Goal: Check status: Check status

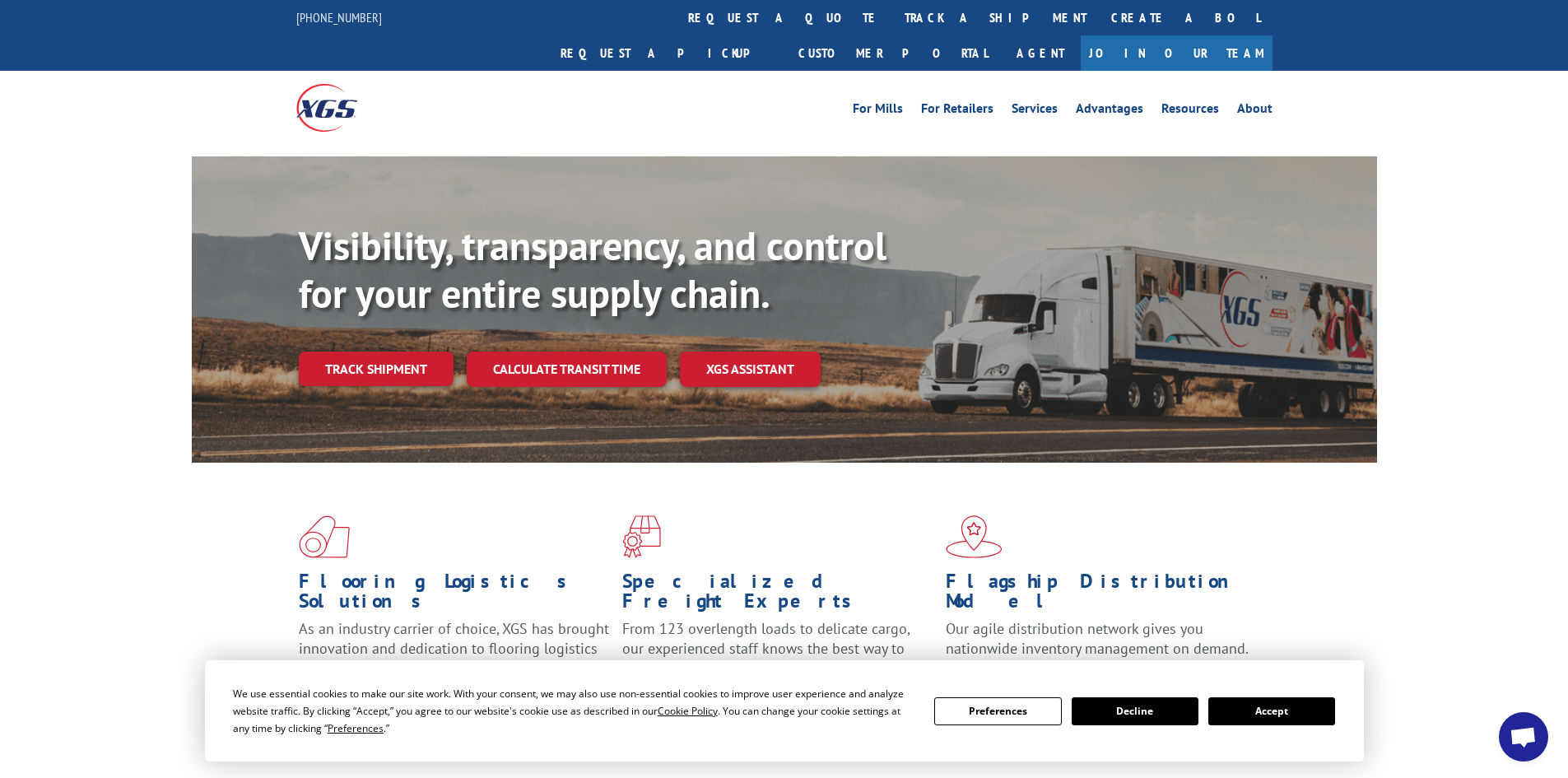
click at [1277, 711] on button "Accept" at bounding box center [1272, 712] width 127 height 28
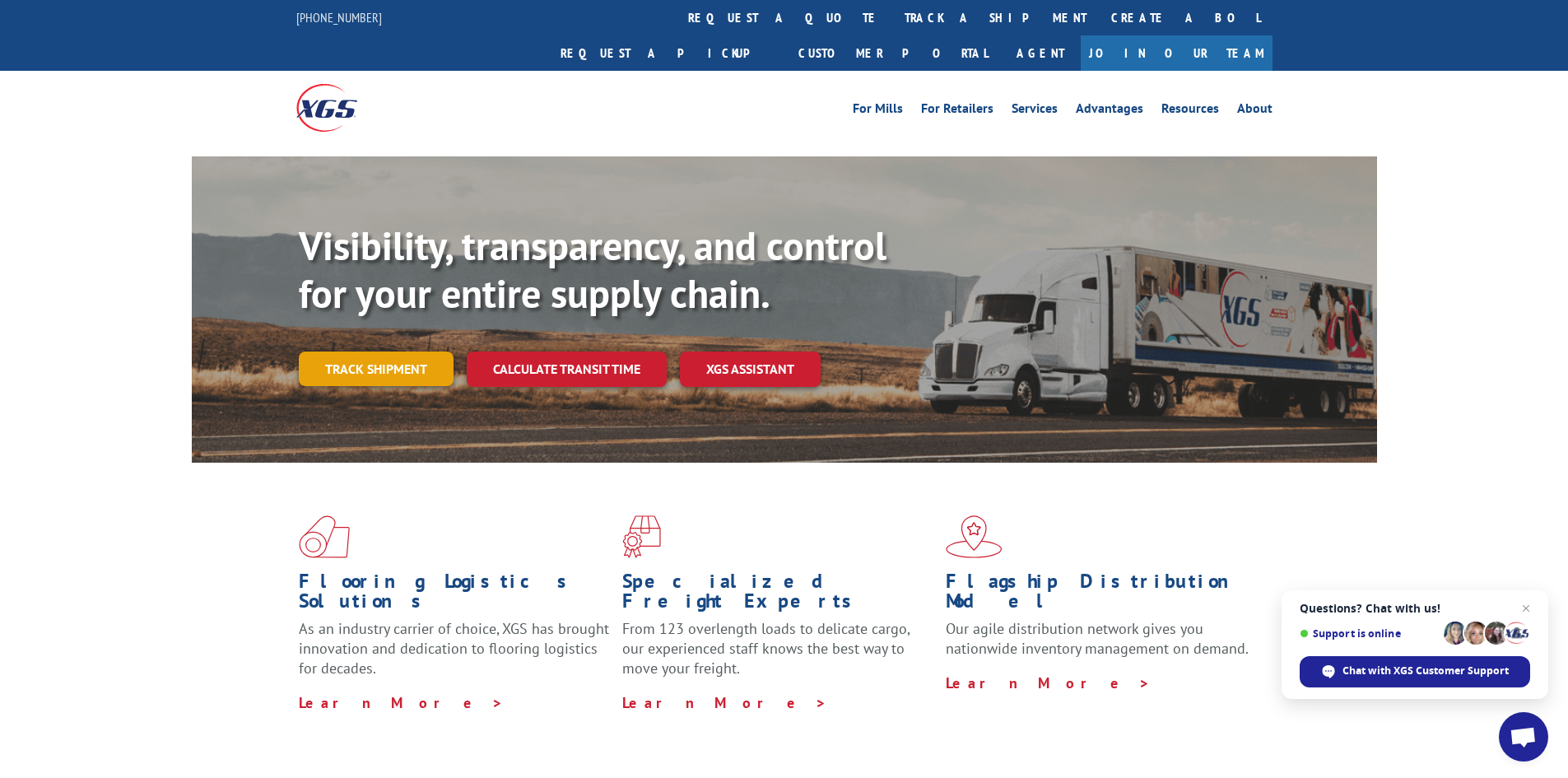
click at [377, 351] on link "Track shipment" at bounding box center [376, 368] width 154 height 35
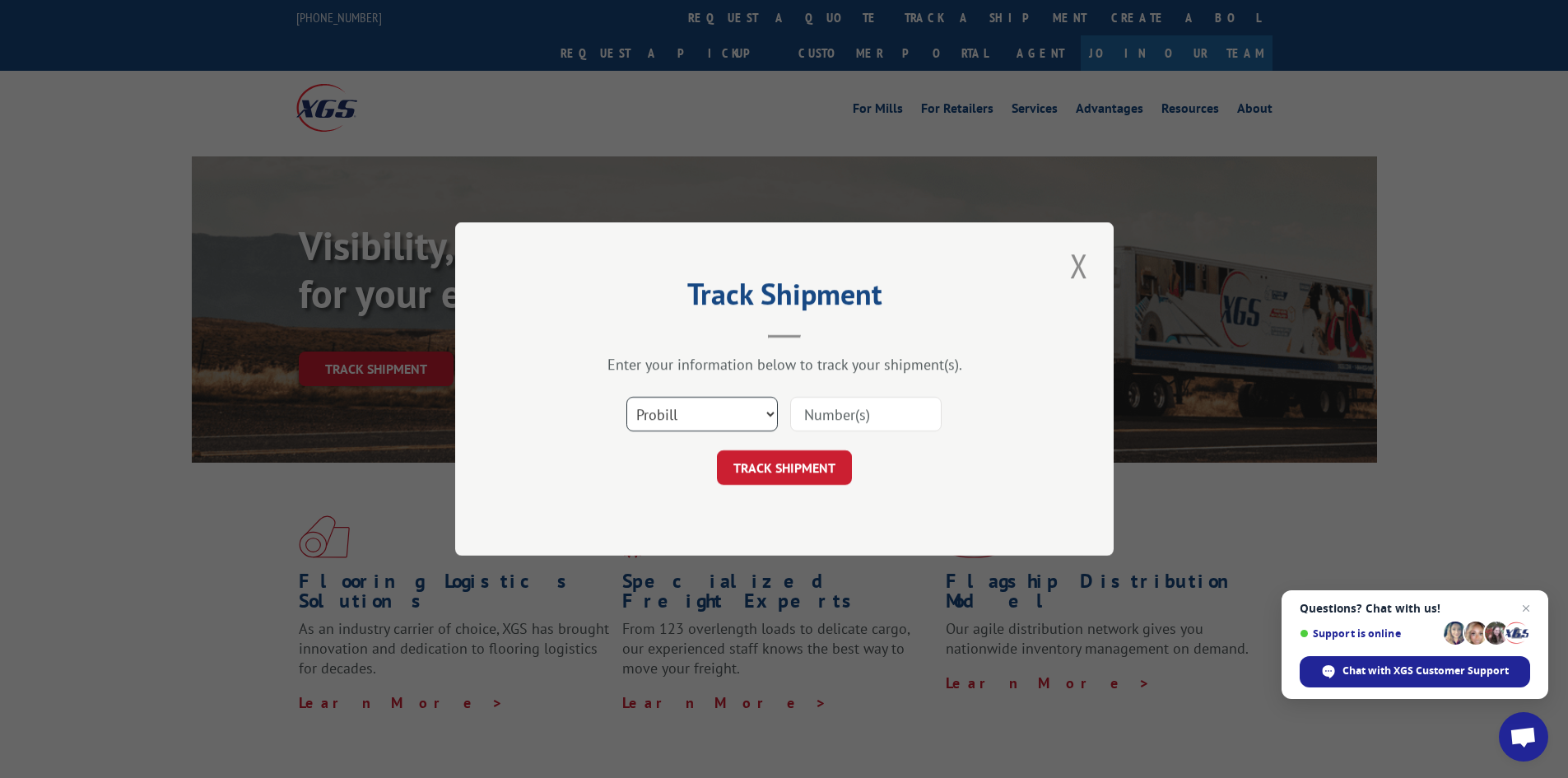
click at [661, 411] on select "Select category... Probill BOL PO" at bounding box center [702, 414] width 151 height 35
select select "bol"
click at [626, 397] on select "Select category... Probill BOL PO" at bounding box center [702, 414] width 151 height 35
click at [837, 416] on input at bounding box center [866, 414] width 151 height 35
paste input "4956603"
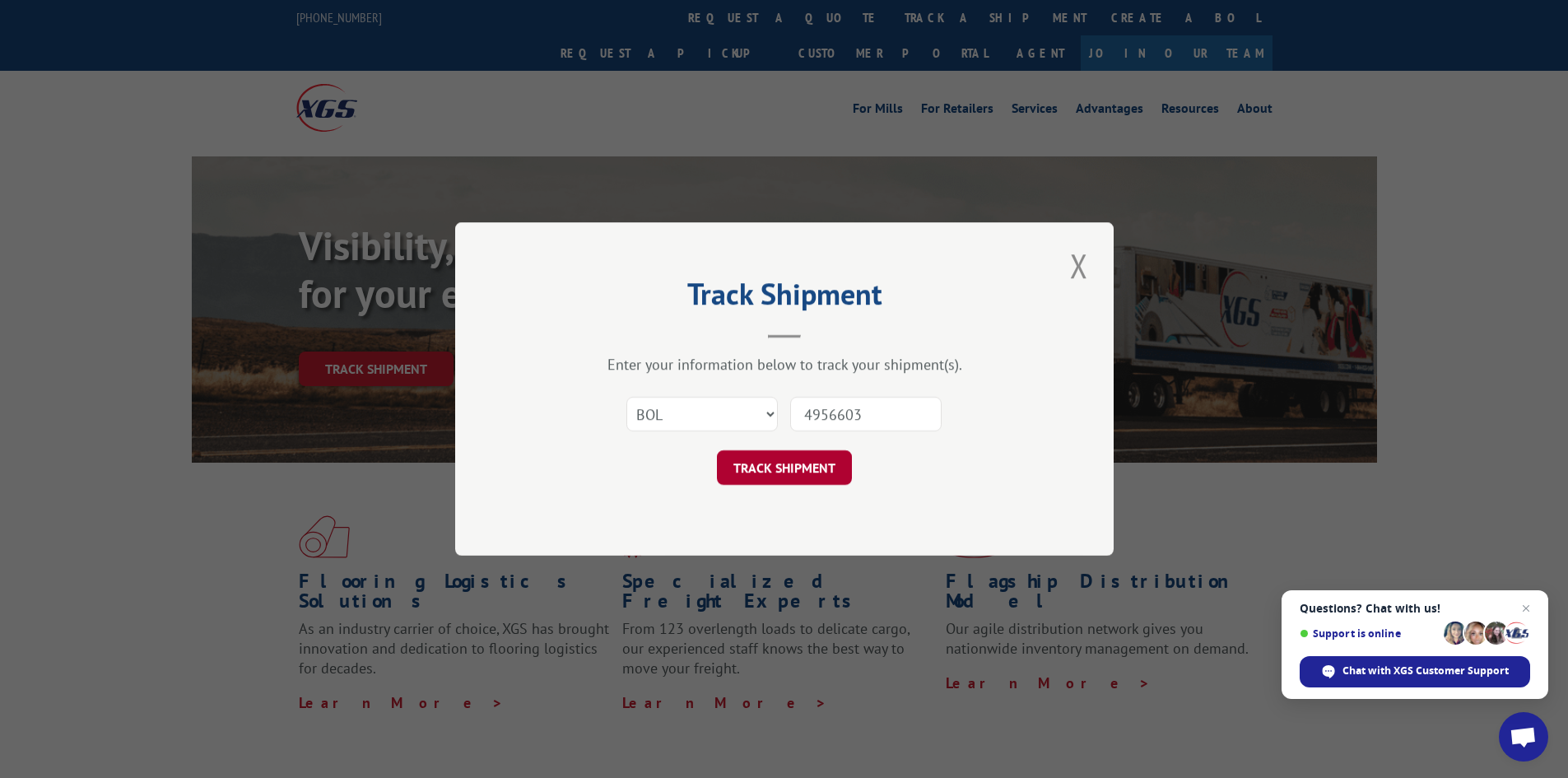
type input "4956603"
click at [821, 453] on button "TRACK SHIPMENT" at bounding box center [784, 468] width 135 height 35
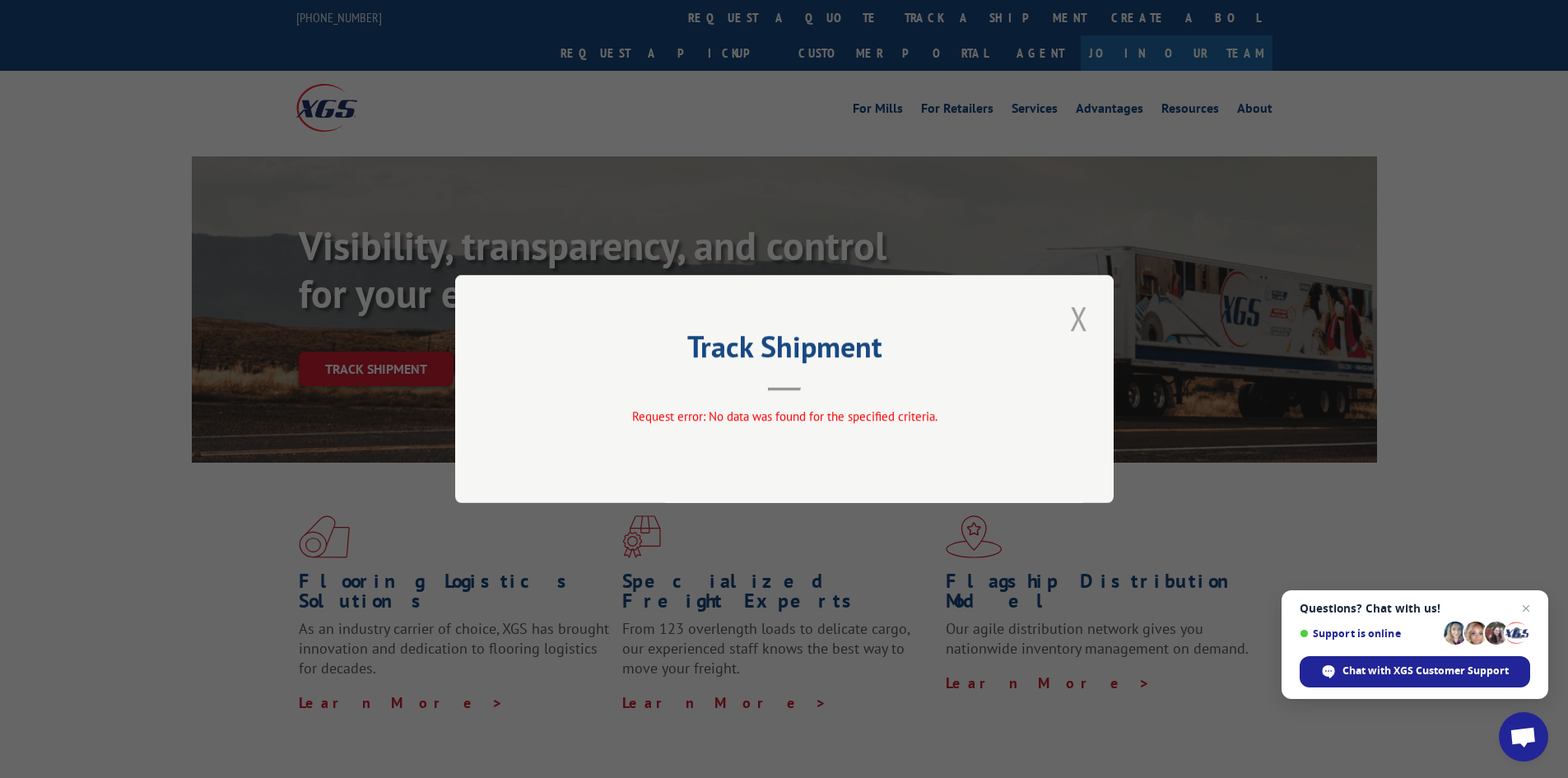
click at [1077, 312] on button "Close modal" at bounding box center [1079, 318] width 28 height 45
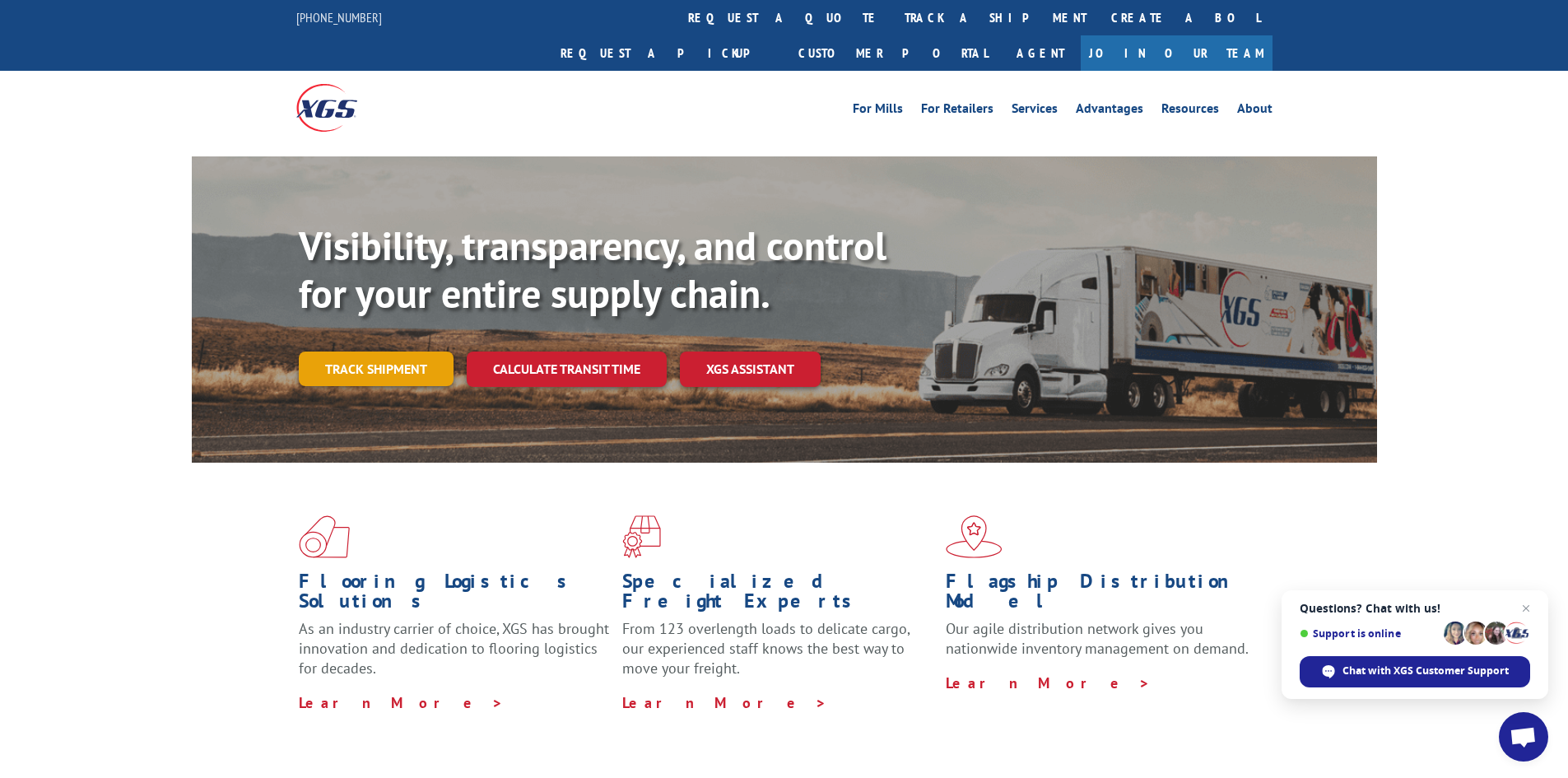
click at [348, 351] on link "Track shipment" at bounding box center [376, 368] width 154 height 35
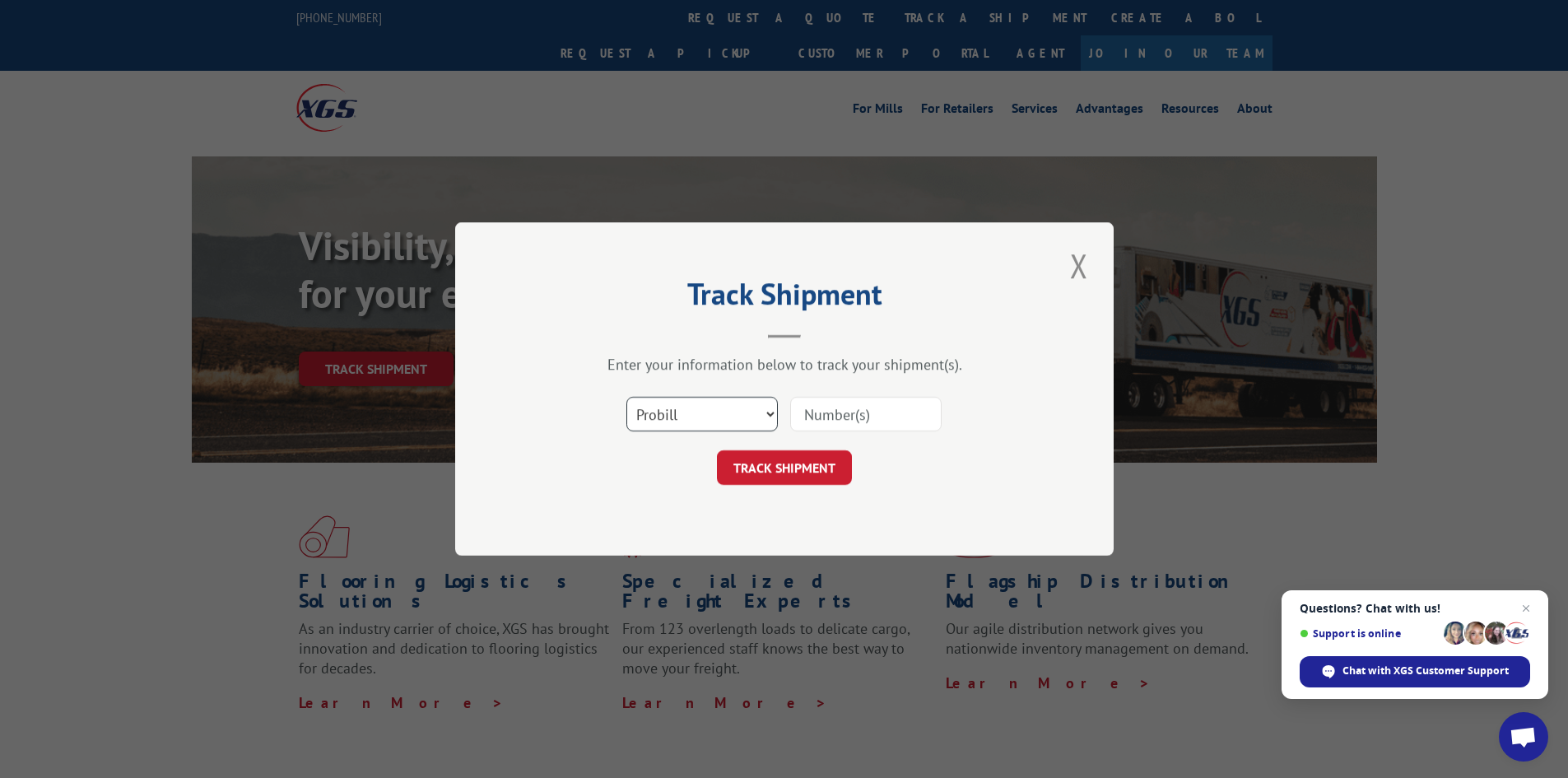
click at [699, 410] on select "Select category... Probill BOL PO" at bounding box center [702, 414] width 151 height 35
select select "bol"
click at [626, 397] on select "Select category... Probill BOL PO" at bounding box center [702, 414] width 151 height 35
click at [804, 426] on input at bounding box center [866, 414] width 151 height 35
paste input "4956603"
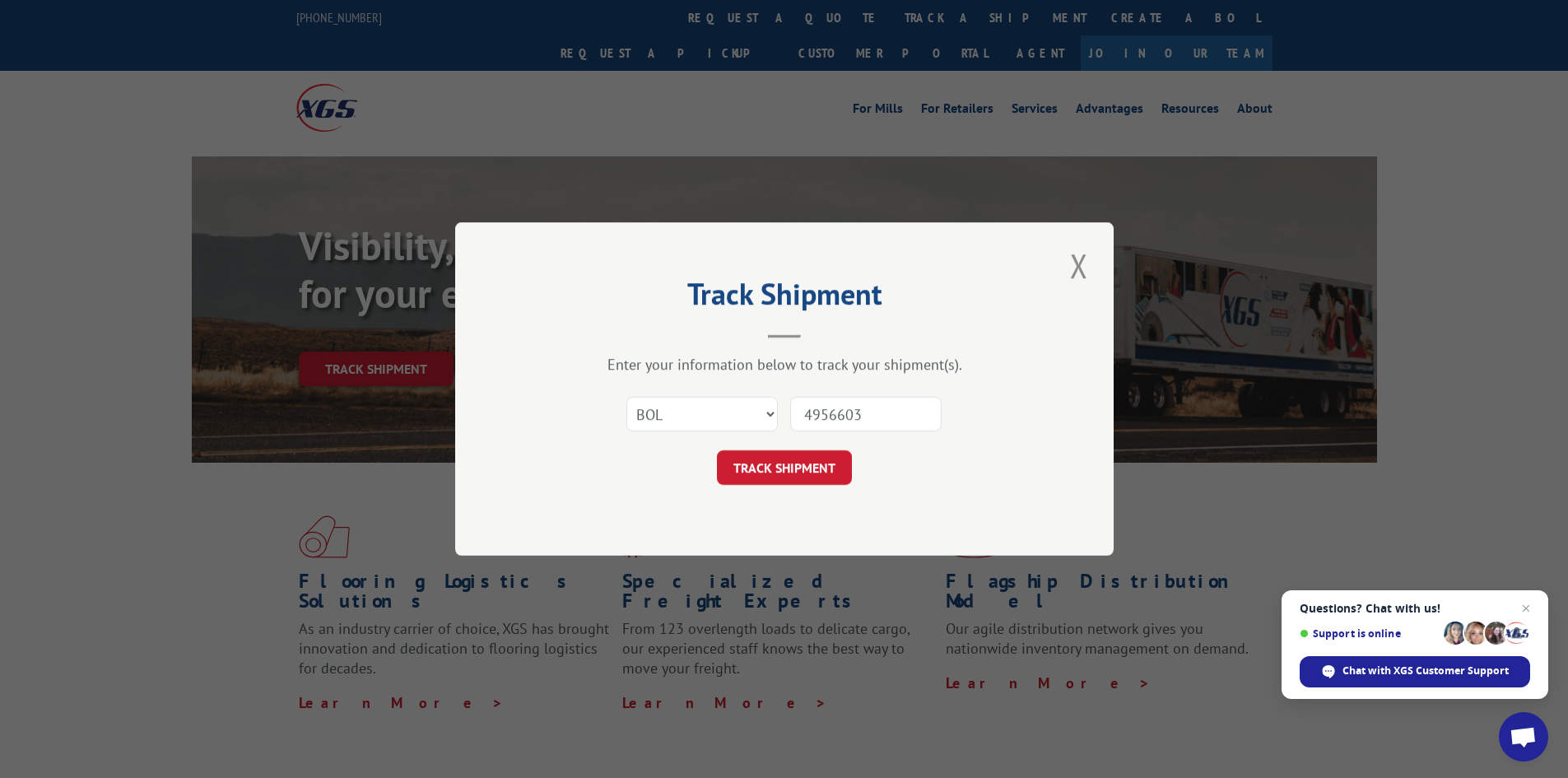
type input "4956603"
click at [716, 451] on button "TRACK SHIPMENT" at bounding box center [784, 468] width 135 height 35
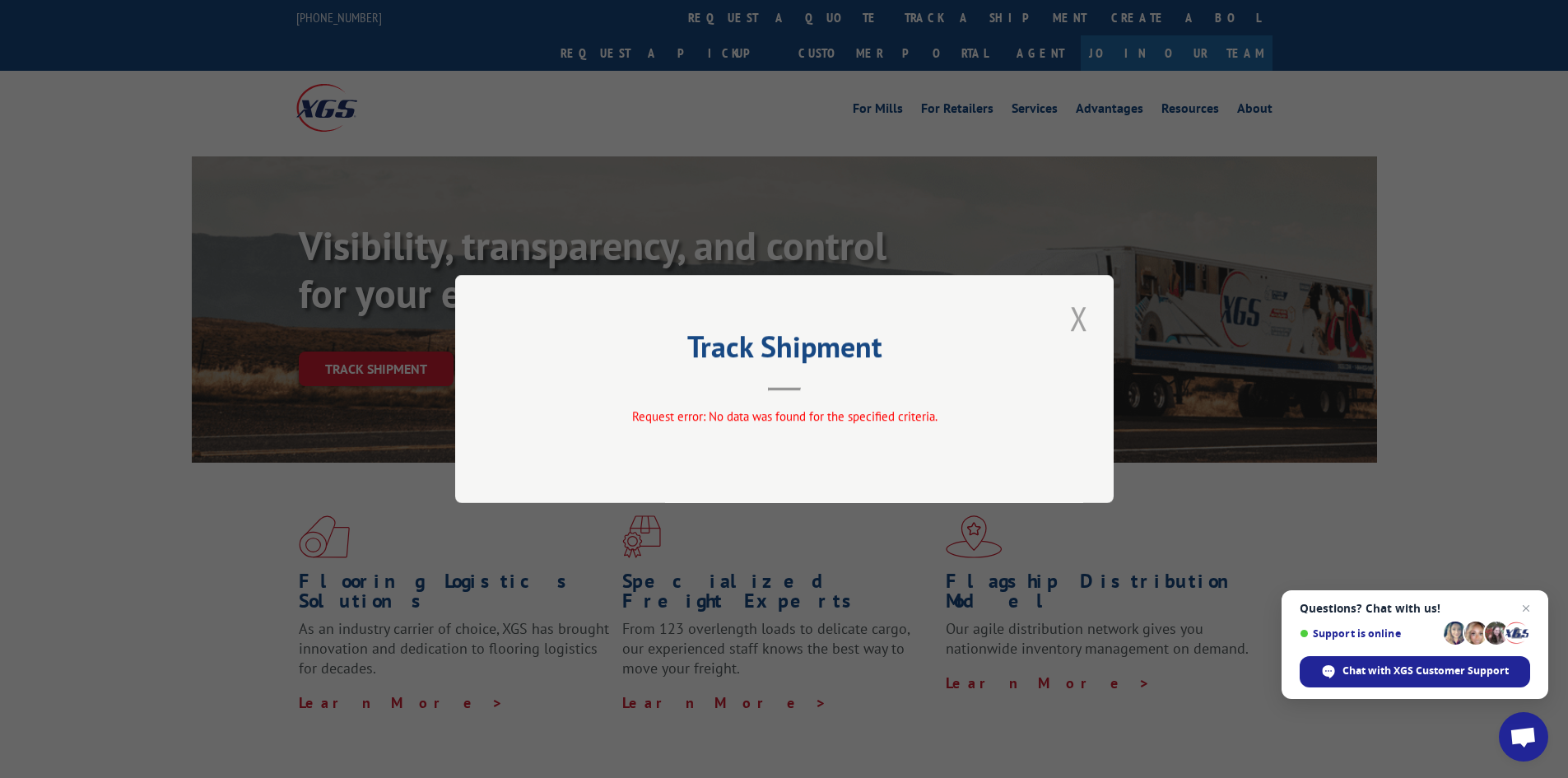
click at [1080, 320] on button "Close modal" at bounding box center [1079, 318] width 28 height 45
